Goal: Task Accomplishment & Management: Manage account settings

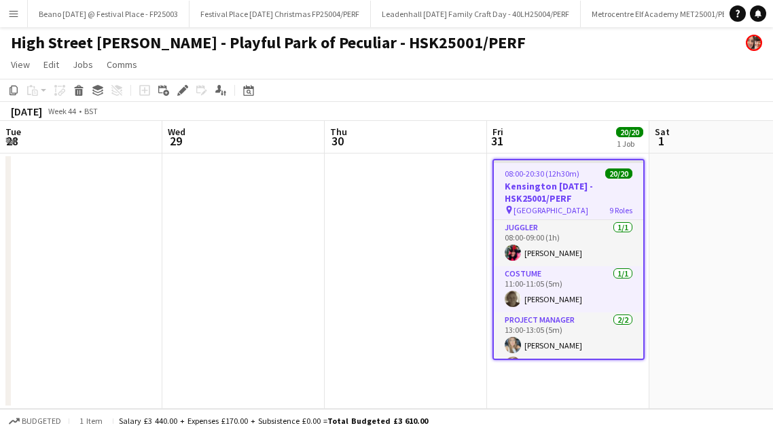
click at [12, 8] on app-icon "Menu" at bounding box center [13, 13] width 11 height 11
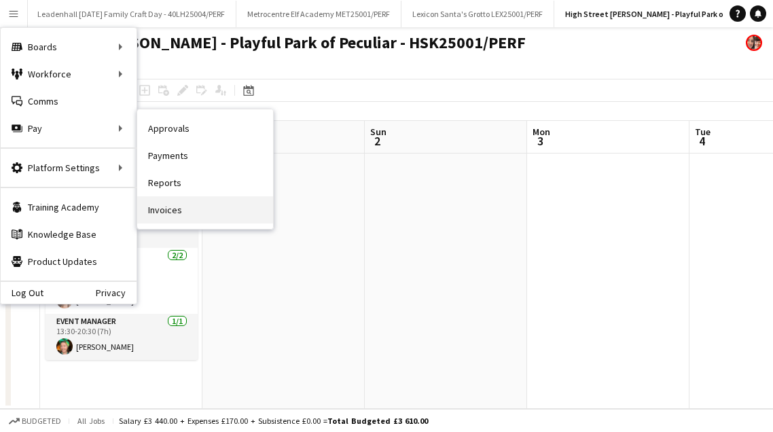
click at [182, 205] on link "Invoices" at bounding box center [205, 209] width 136 height 27
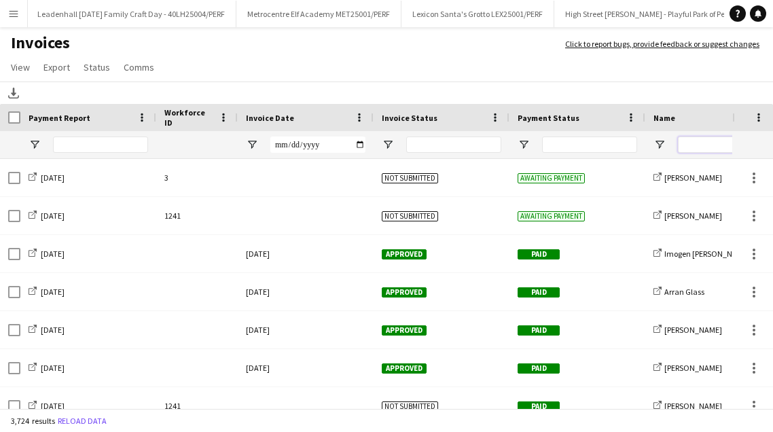
click at [695, 144] on input "Name Filter Input" at bounding box center [725, 144] width 95 height 16
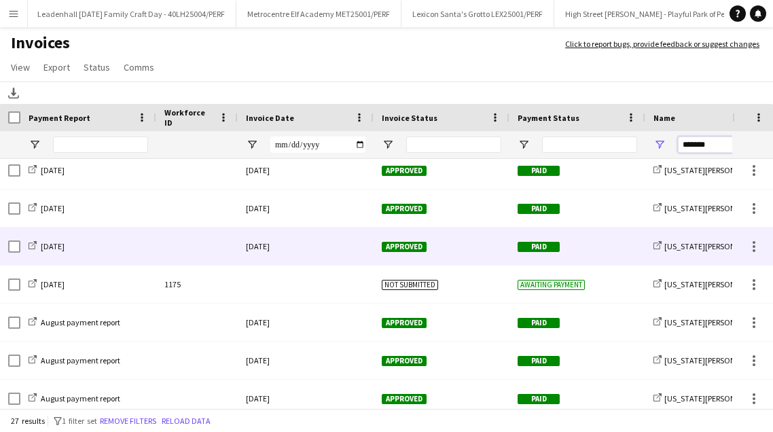
scroll to position [141, 0]
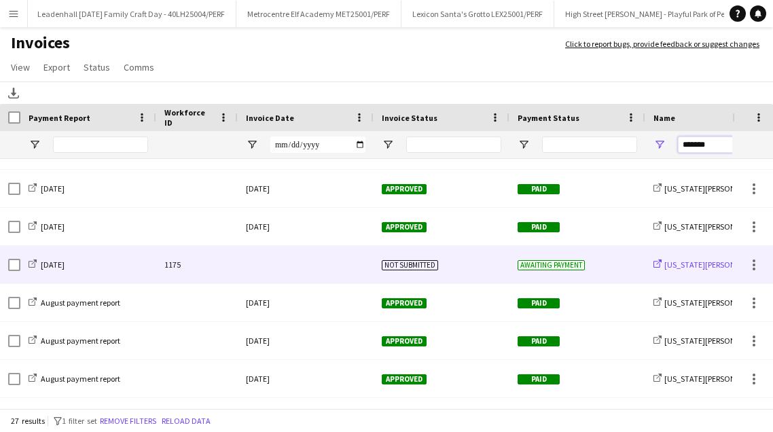
type input "*******"
click at [708, 261] on span "[US_STATE][PERSON_NAME] [PERSON_NAME]" at bounding box center [743, 264] width 158 height 10
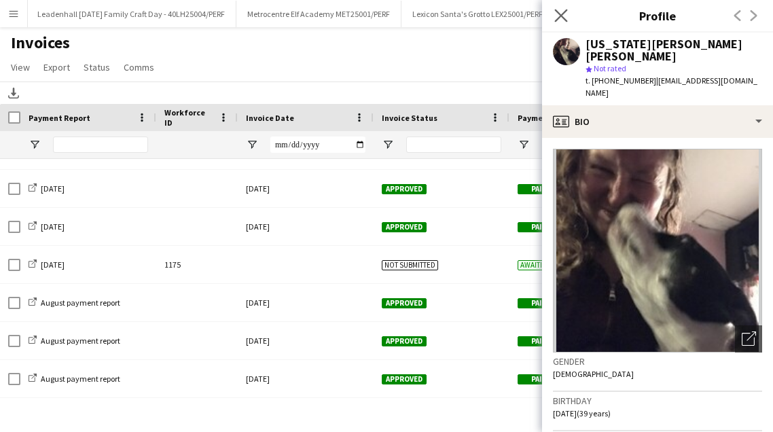
click at [568, 22] on app-icon "Close pop-in" at bounding box center [561, 16] width 20 height 20
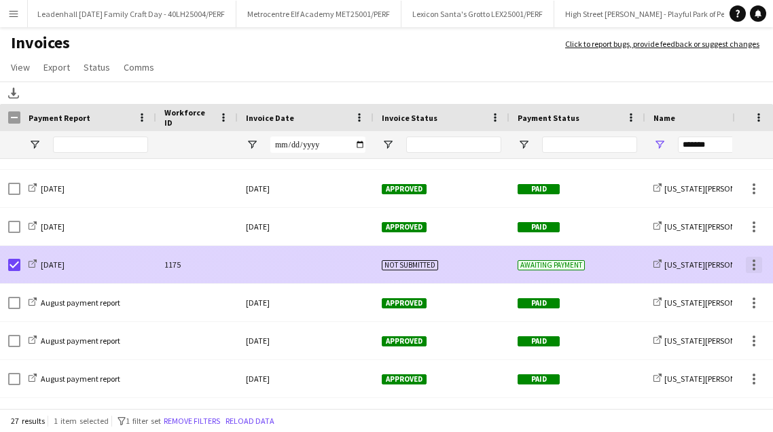
click at [750, 261] on div at bounding box center [753, 265] width 16 height 16
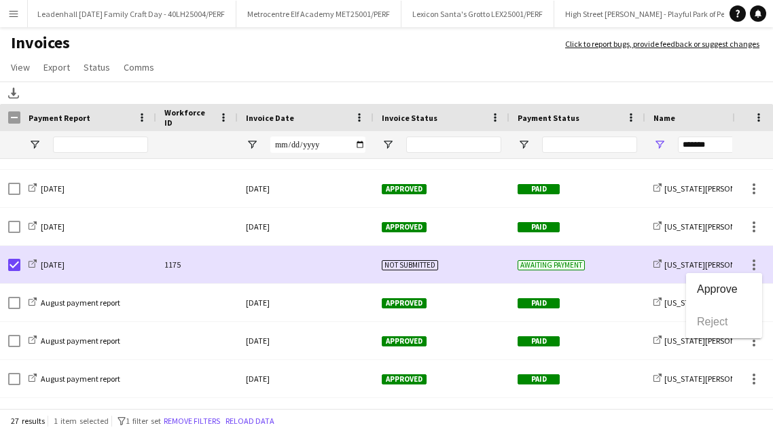
click at [675, 260] on div at bounding box center [386, 216] width 773 height 432
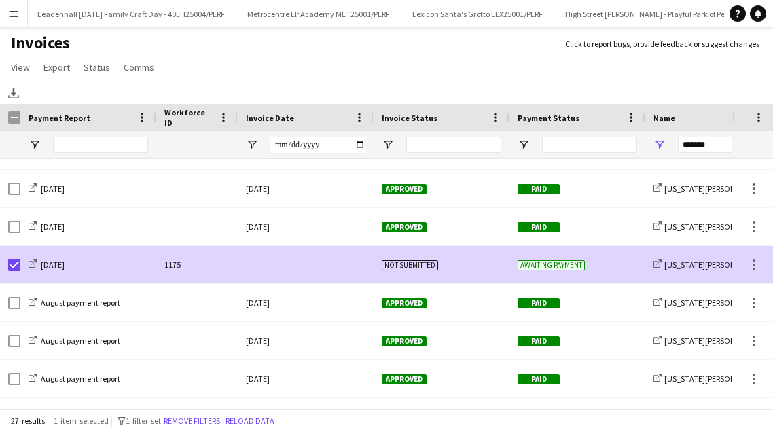
click at [405, 265] on span "Not submitted" at bounding box center [410, 265] width 56 height 10
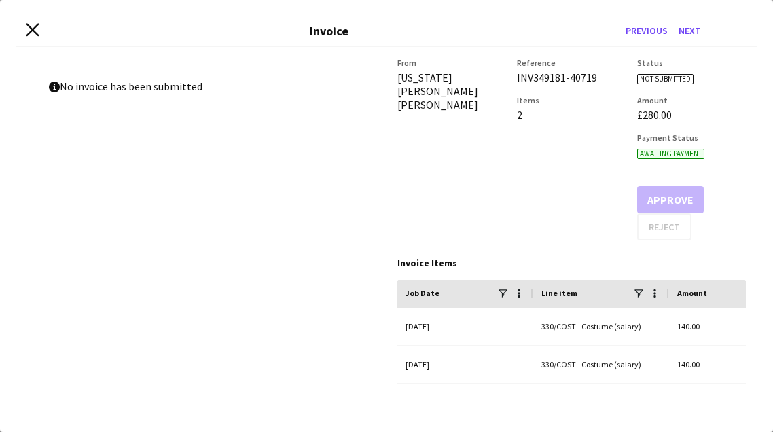
click at [32, 25] on icon "Close invoice dialog" at bounding box center [32, 29] width 13 height 13
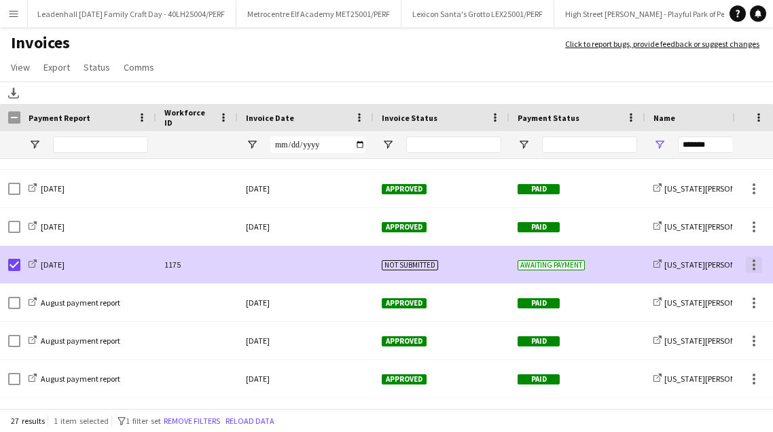
click at [757, 263] on div at bounding box center [753, 265] width 16 height 16
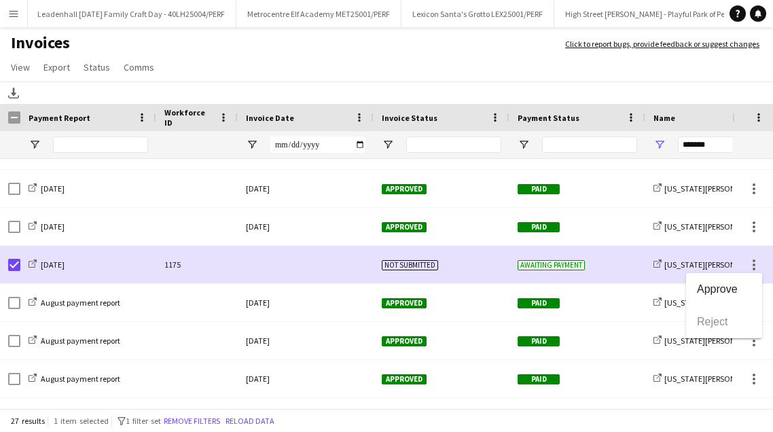
click at [524, 145] on div at bounding box center [386, 216] width 773 height 432
click at [523, 141] on span "Open Filter Menu" at bounding box center [523, 145] width 12 height 12
